Goal: Task Accomplishment & Management: Complete application form

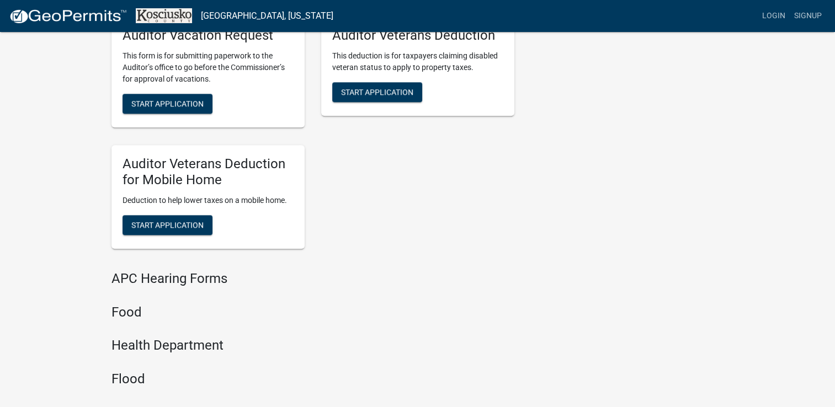
scroll to position [1048, 0]
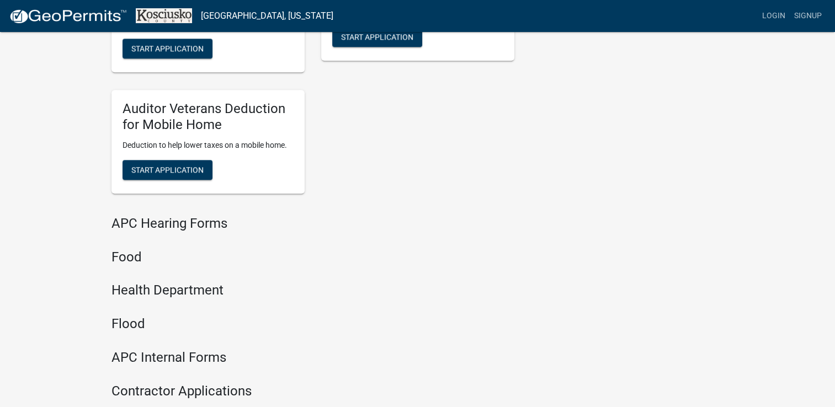
click at [129, 257] on h4 "Food" at bounding box center [312, 257] width 403 height 16
click at [145, 262] on h4 "Food" at bounding box center [312, 257] width 403 height 16
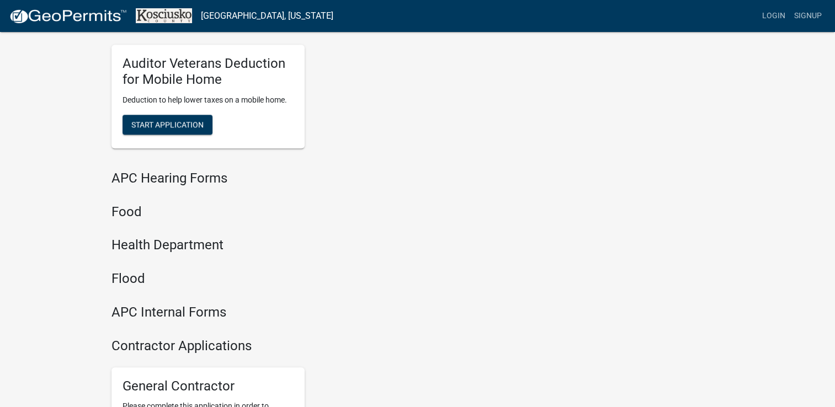
scroll to position [1038, 0]
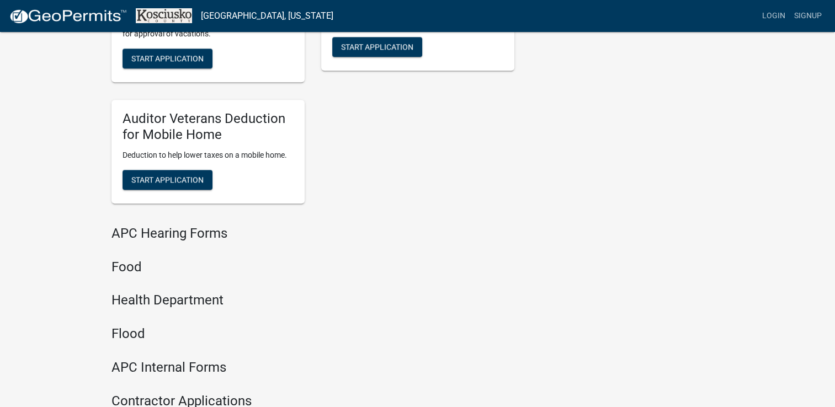
click at [125, 270] on h4 "Food" at bounding box center [312, 267] width 403 height 16
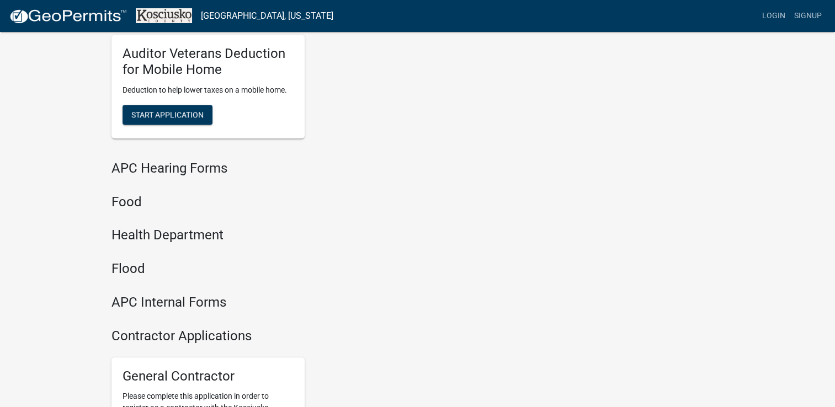
scroll to position [1259, 0]
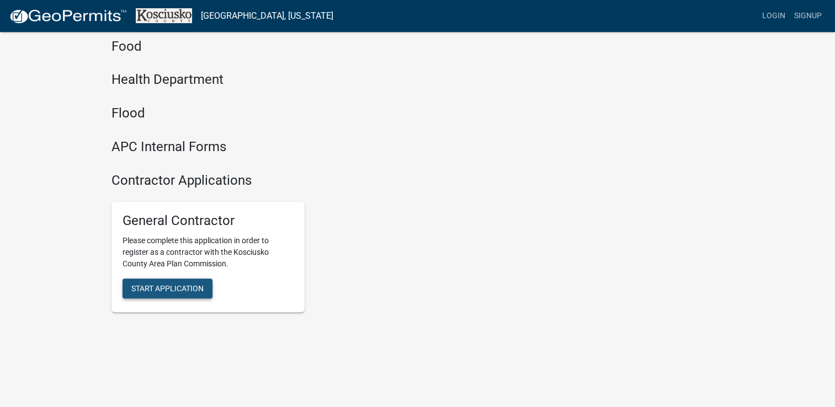
click at [173, 287] on span "Start Application" at bounding box center [167, 288] width 72 height 9
